Goal: Task Accomplishment & Management: Manage account settings

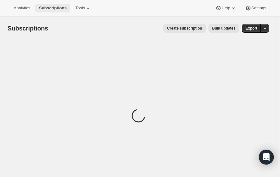
click at [50, 12] on button "Subscriptions" at bounding box center [52, 8] width 35 height 9
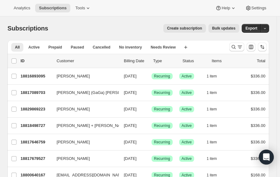
click at [142, 61] on p "Billing Date" at bounding box center [136, 61] width 24 height 6
click at [138, 61] on p "Billing Date" at bounding box center [136, 61] width 24 height 6
click at [41, 45] on button "Active" at bounding box center [34, 47] width 19 height 9
click at [74, 43] on button "Paused" at bounding box center [77, 47] width 21 height 9
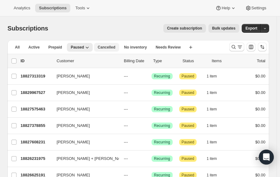
click at [103, 49] on span "Cancelled" at bounding box center [107, 47] width 18 height 5
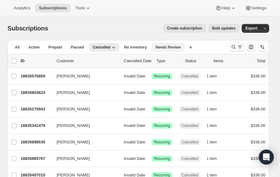
click at [165, 47] on span "Needs Review" at bounding box center [167, 47] width 25 height 5
